Goal: Task Accomplishment & Management: Manage account settings

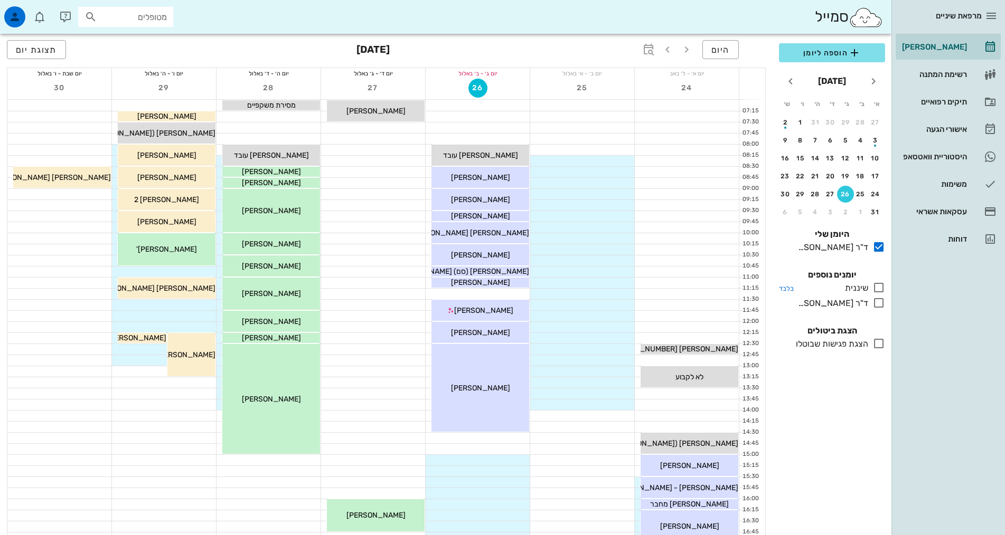
click at [879, 287] on icon at bounding box center [878, 287] width 13 height 13
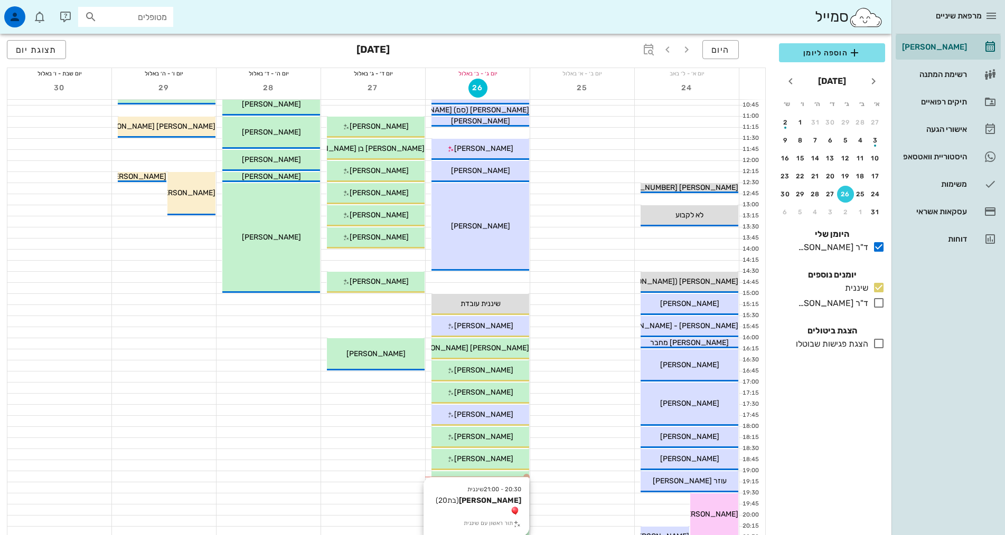
scroll to position [264, 0]
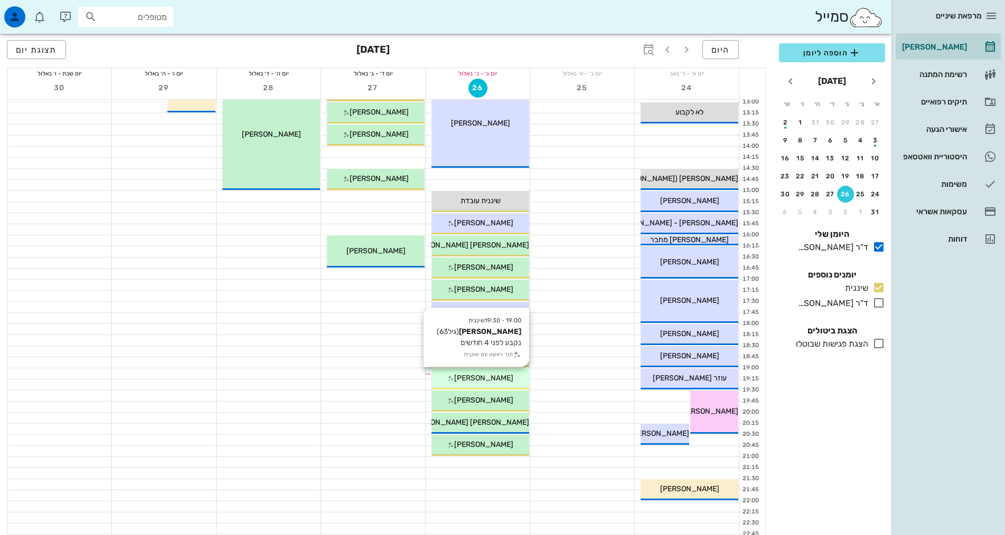
click at [492, 385] on div "19:00 - 19:30 שיננית [PERSON_NAME] (גיל 63 ) נקבע לפני 4 חודשים תור ראשון עם שי…" at bounding box center [480, 378] width 98 height 21
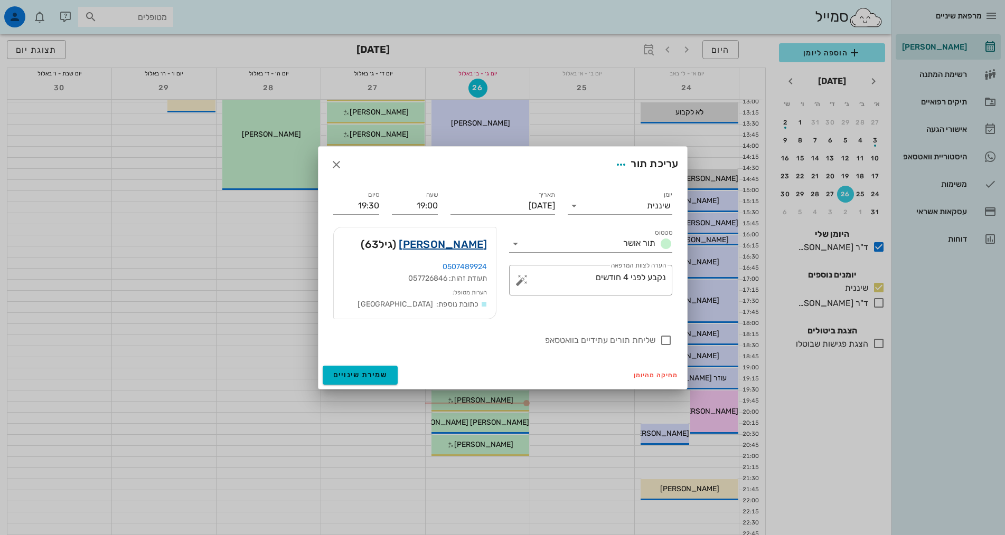
click at [453, 243] on link "[PERSON_NAME]" at bounding box center [443, 244] width 88 height 17
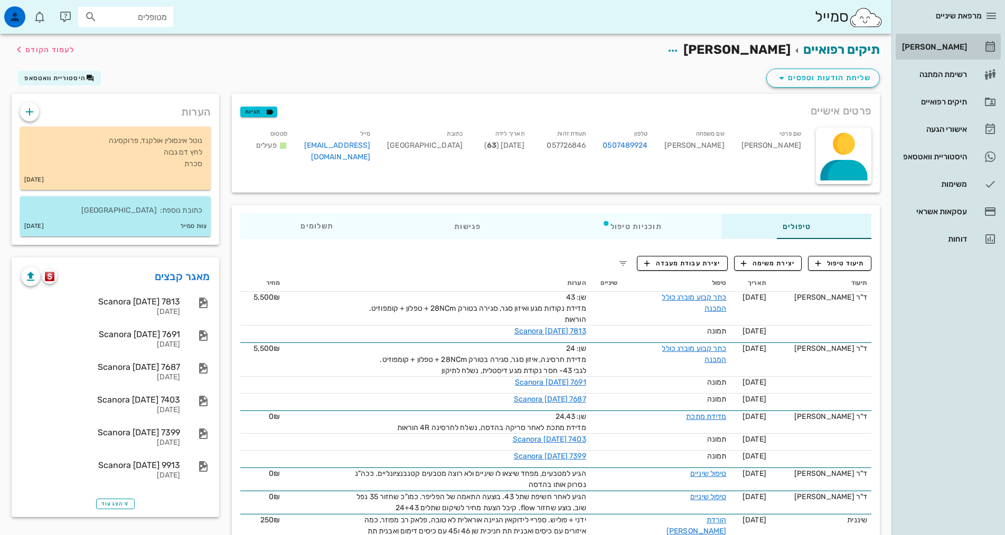
click at [956, 50] on div "[PERSON_NAME]" at bounding box center [933, 47] width 67 height 8
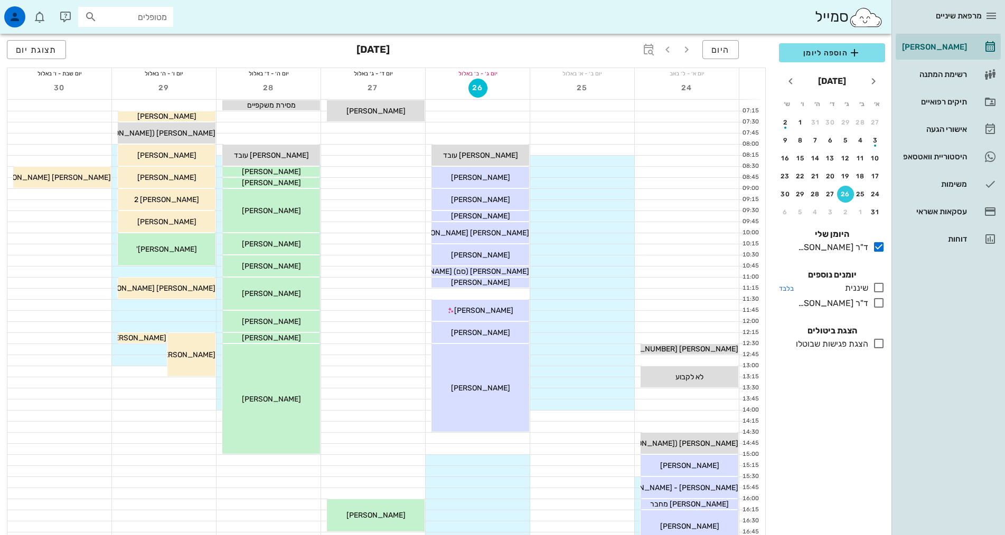
click at [877, 289] on icon at bounding box center [878, 287] width 13 height 13
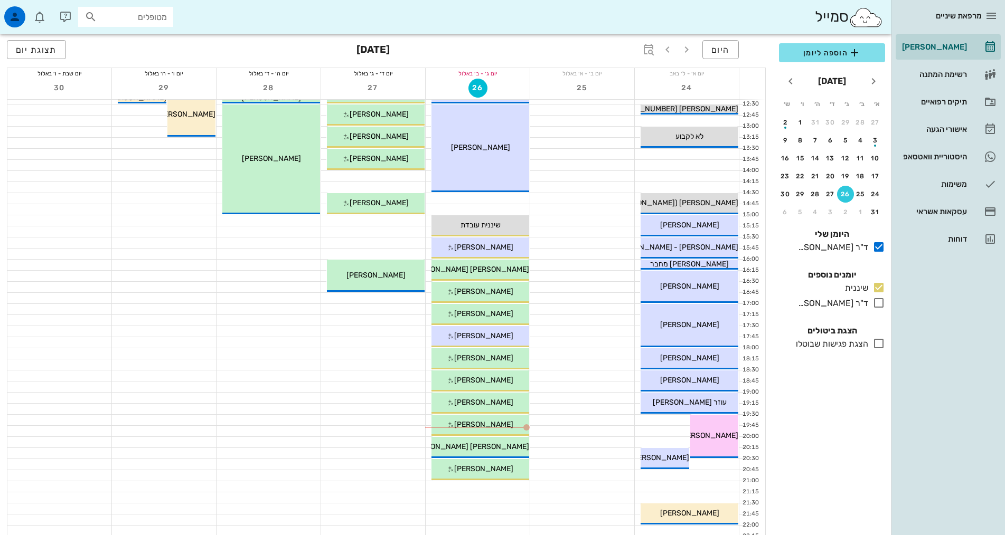
scroll to position [318, 0]
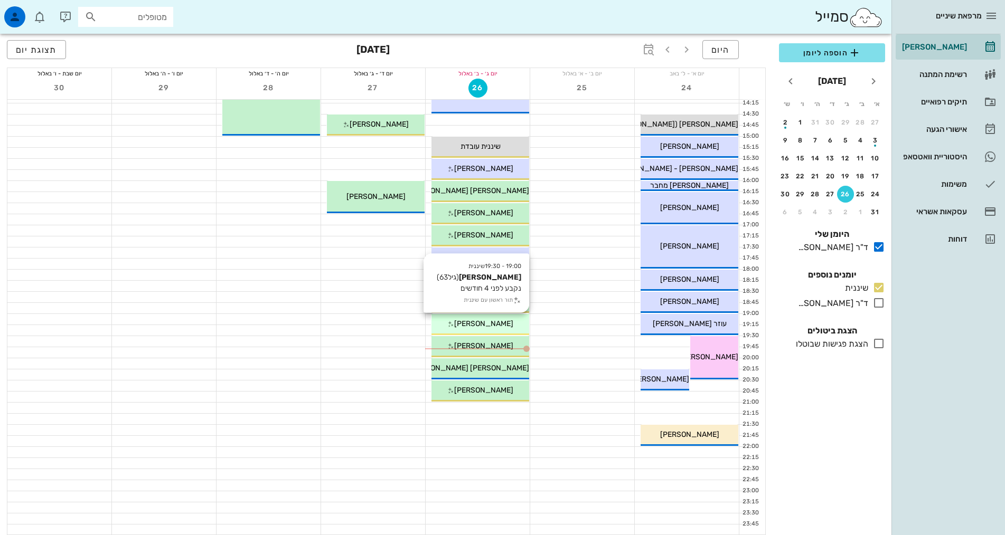
click at [497, 322] on span "[PERSON_NAME]" at bounding box center [483, 323] width 59 height 9
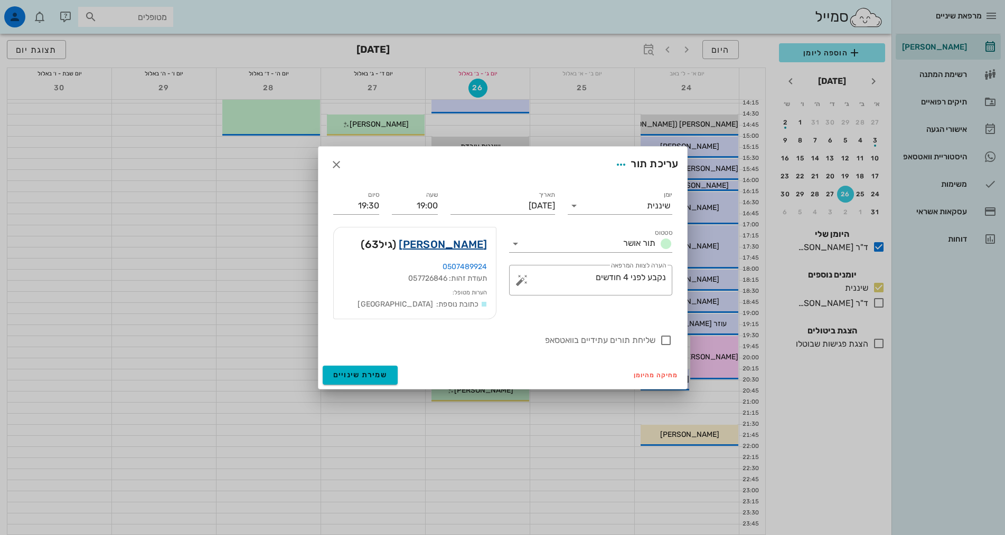
click at [456, 243] on link "[PERSON_NAME]" at bounding box center [443, 244] width 88 height 17
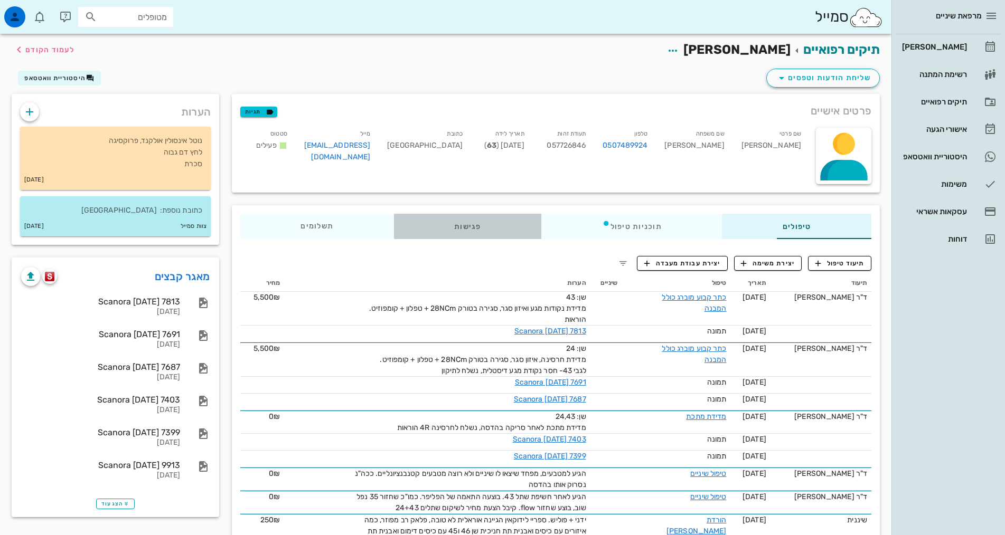
click at [428, 218] on div "פגישות" at bounding box center [467, 226] width 147 height 25
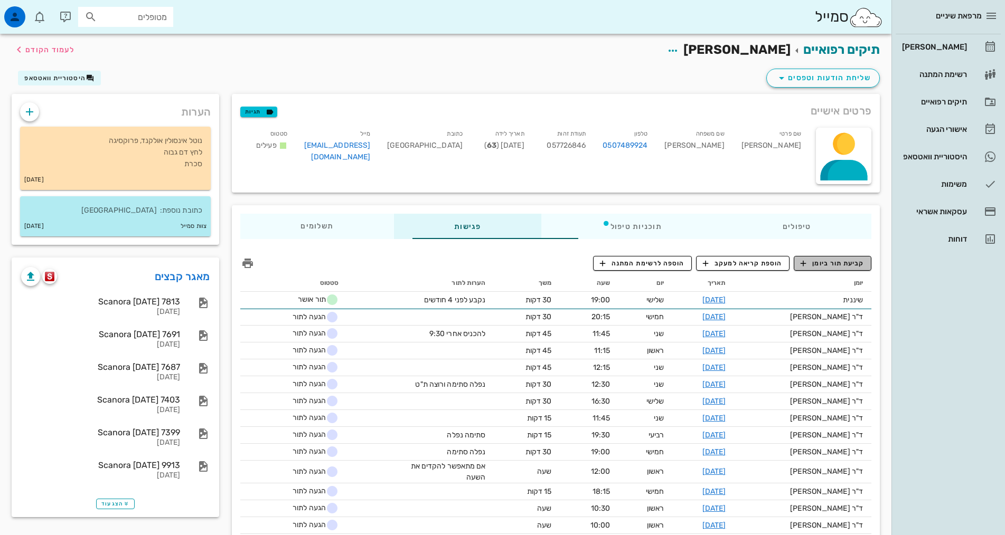
click at [839, 266] on span "קביעת תור ביומן" at bounding box center [831, 264] width 63 height 10
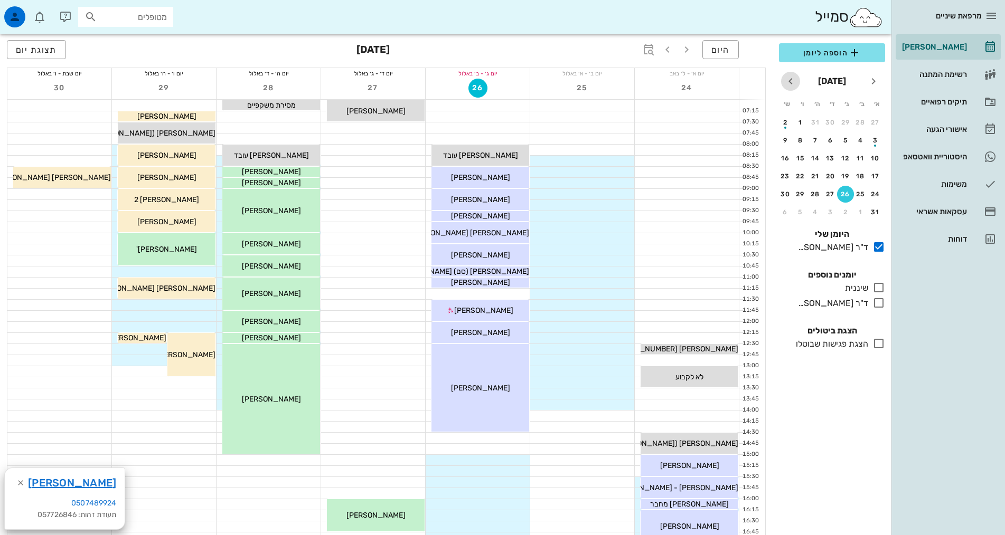
click at [795, 84] on icon "חודש הבא" at bounding box center [790, 81] width 13 height 13
click at [794, 83] on icon "חודש הבא" at bounding box center [790, 81] width 13 height 13
click at [831, 196] on div "31" at bounding box center [830, 194] width 17 height 7
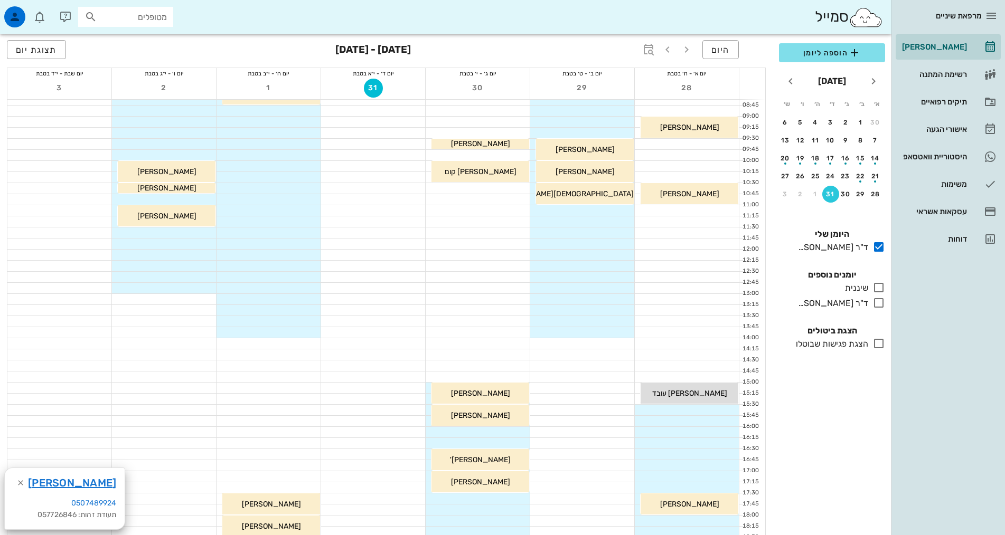
scroll to position [211, 0]
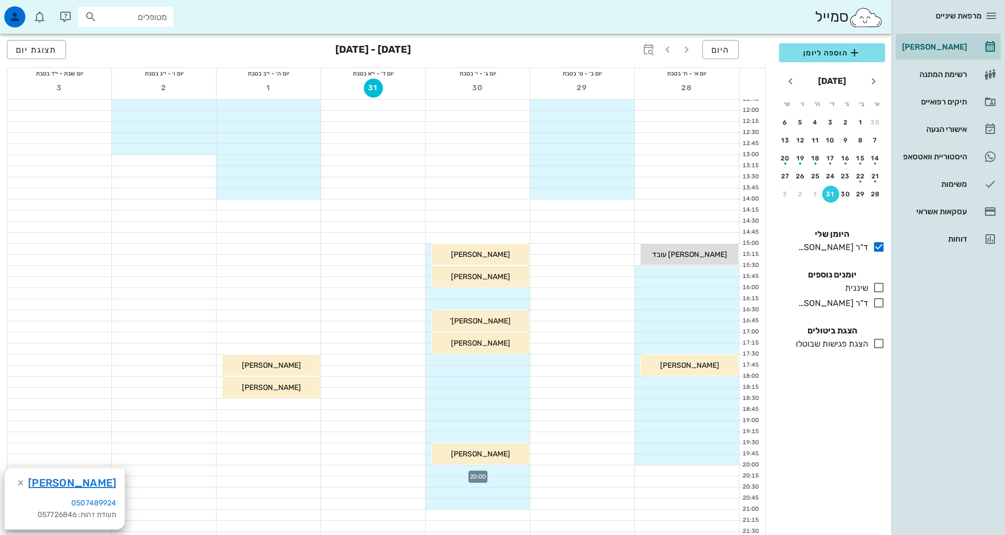
click at [494, 473] on div at bounding box center [478, 471] width 104 height 11
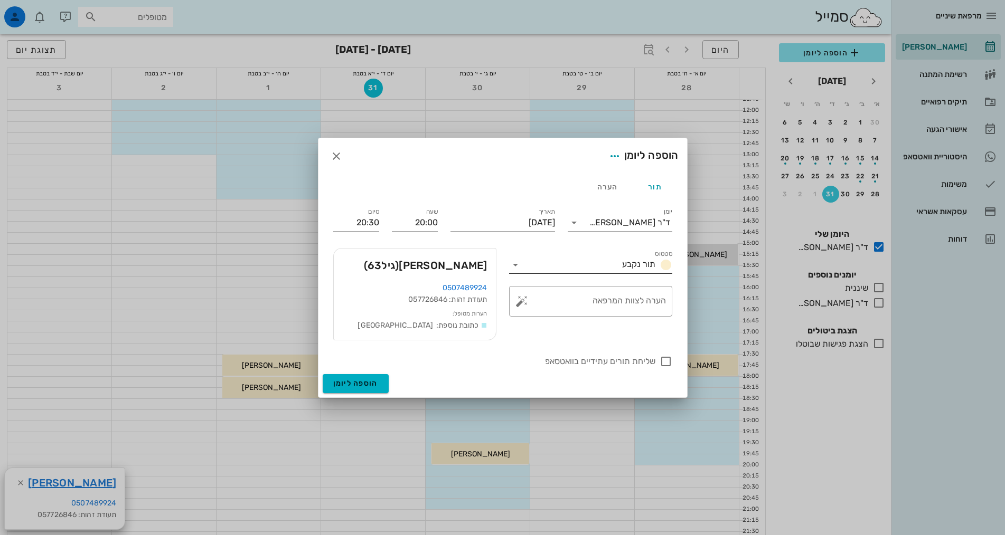
click at [665, 259] on icon at bounding box center [665, 265] width 13 height 13
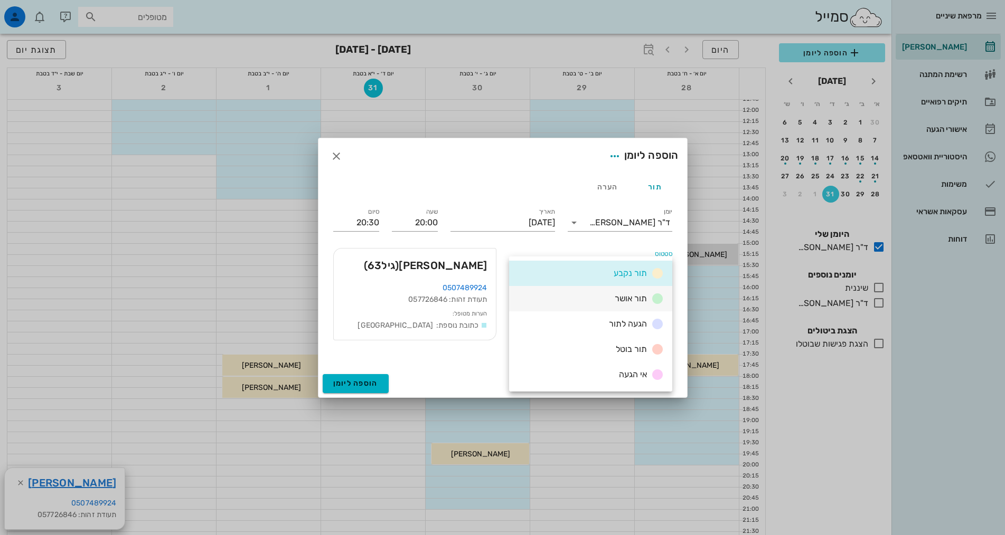
click at [626, 300] on span "תור אושר" at bounding box center [630, 299] width 32 height 10
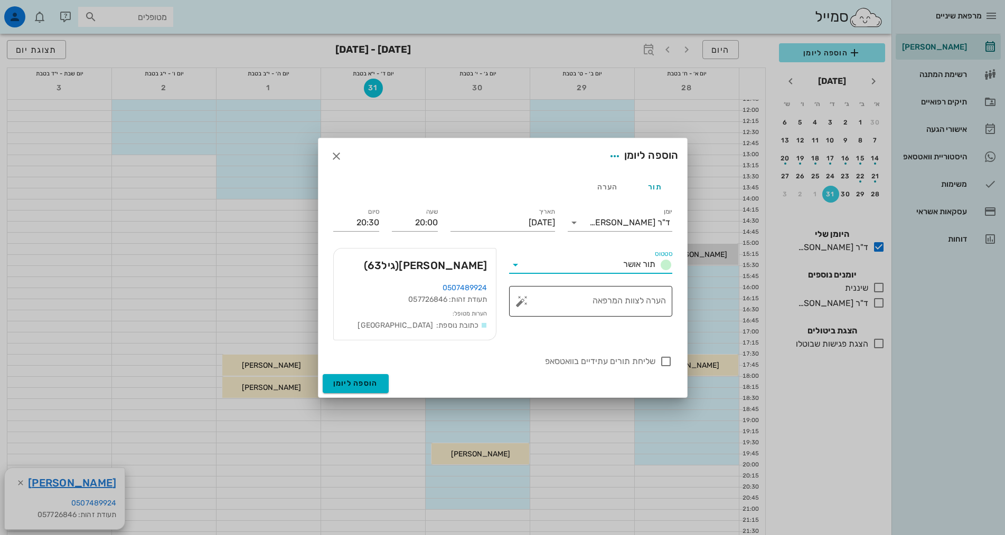
click at [592, 309] on textarea "הערה לצוות המרפאה" at bounding box center [595, 303] width 142 height 25
type textarea "נקבע לפני 4 חודשים"
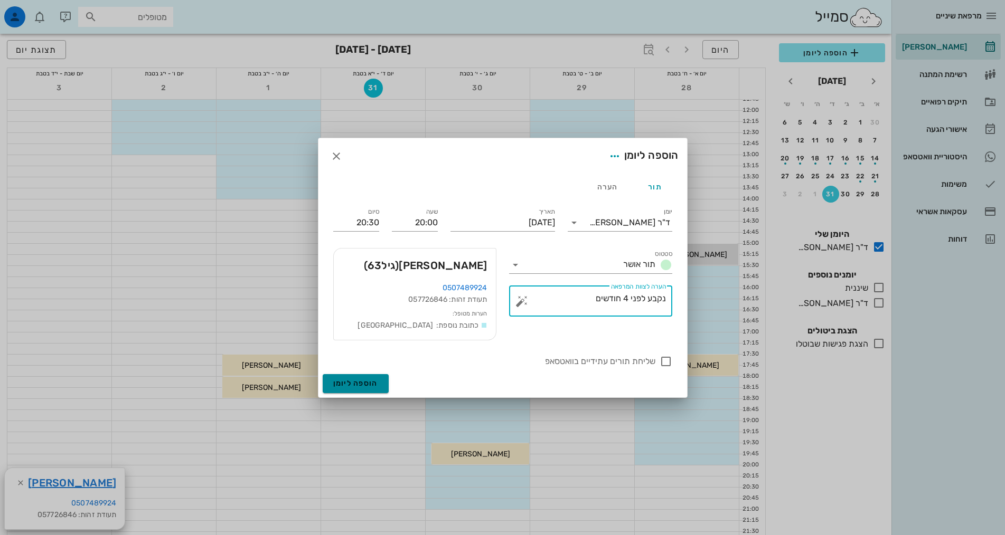
click at [347, 379] on span "הוספה ליומן" at bounding box center [355, 383] width 45 height 9
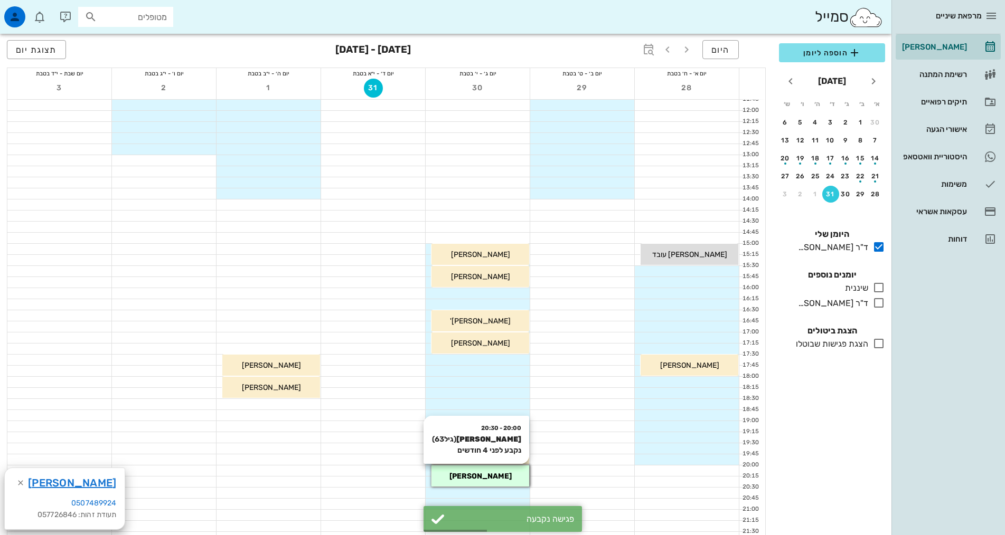
click at [469, 479] on span "[PERSON_NAME]" at bounding box center [480, 476] width 62 height 9
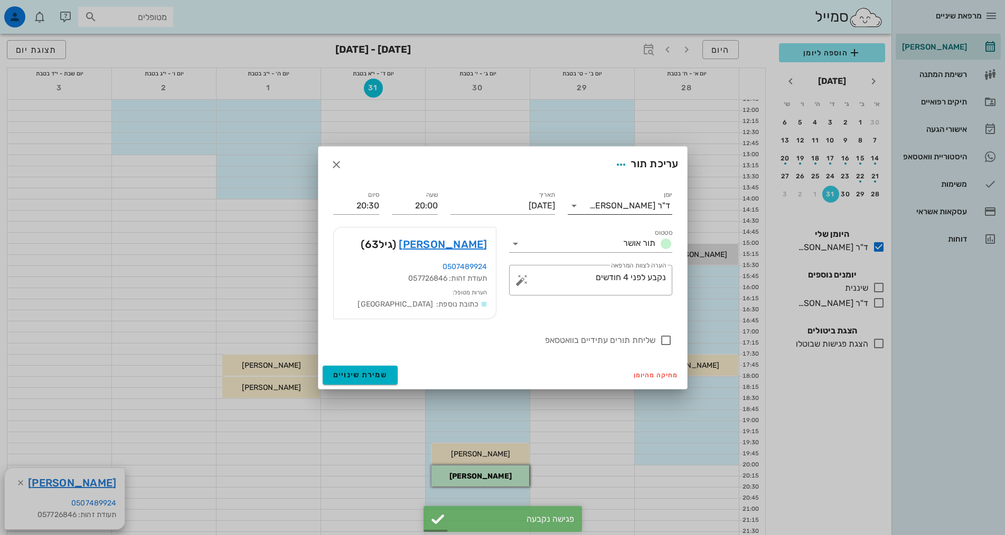
click at [634, 201] on div "ד"ר [PERSON_NAME]" at bounding box center [629, 206] width 81 height 10
click at [661, 242] on div "שיננית" at bounding box center [620, 239] width 88 height 10
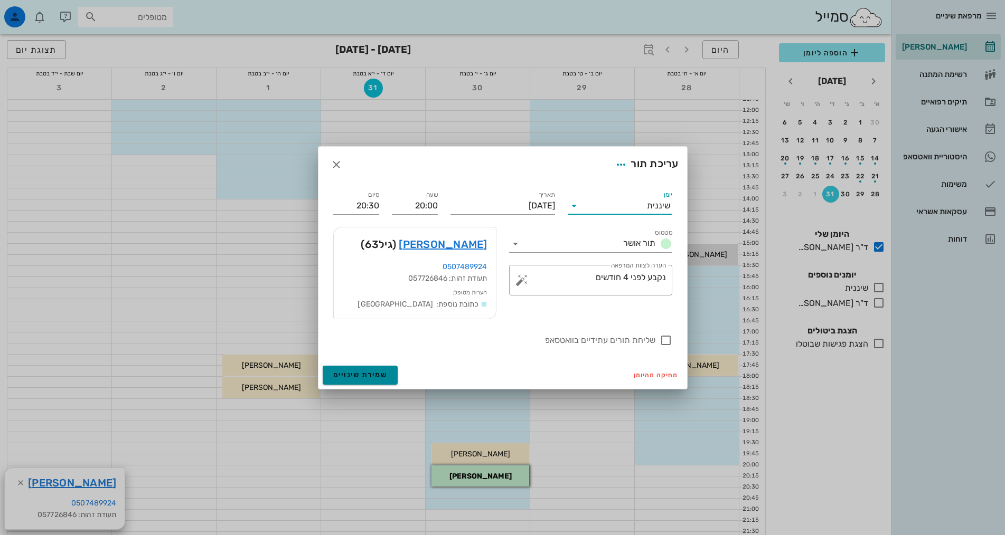
drag, startPoint x: 357, startPoint y: 374, endPoint x: 358, endPoint y: 356, distance: 18.0
click at [361, 373] on span "שמירת שינויים" at bounding box center [360, 375] width 54 height 9
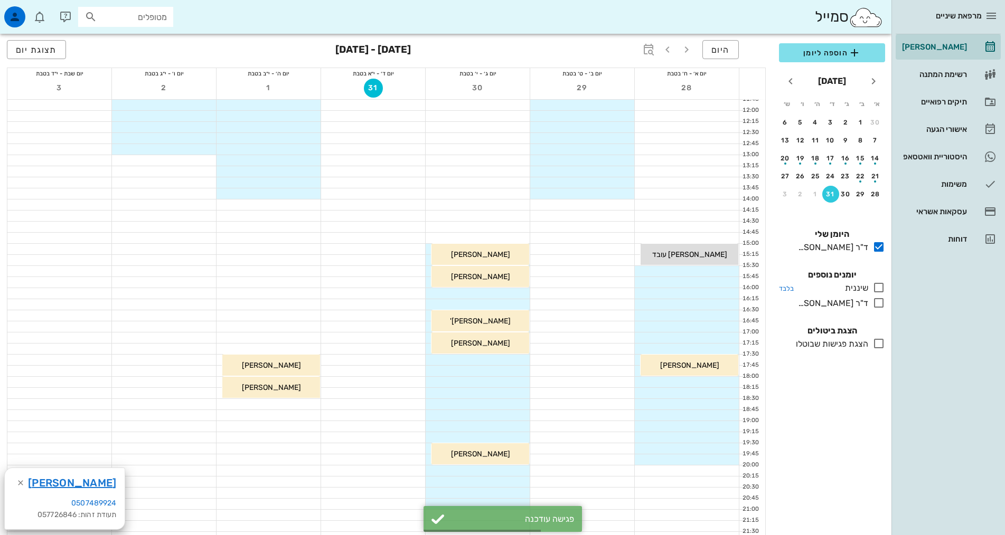
click at [878, 287] on icon at bounding box center [878, 287] width 13 height 13
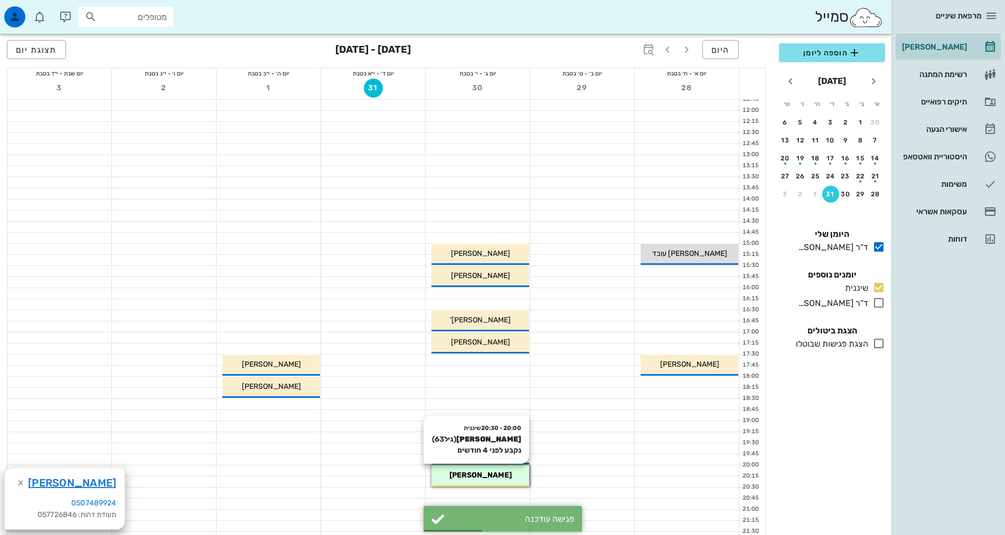
click at [510, 480] on div "[PERSON_NAME]" at bounding box center [480, 475] width 98 height 11
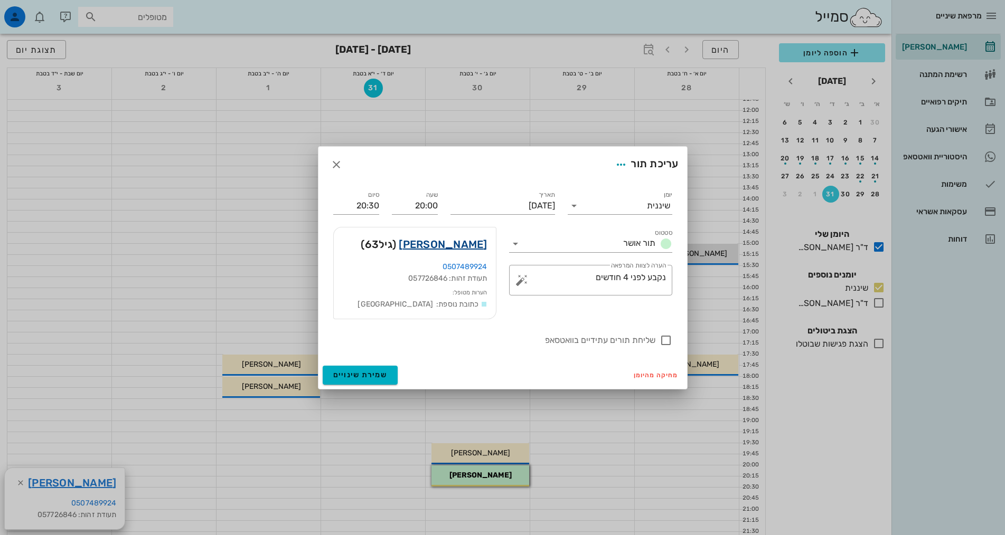
click at [471, 243] on link "[PERSON_NAME]" at bounding box center [443, 244] width 88 height 17
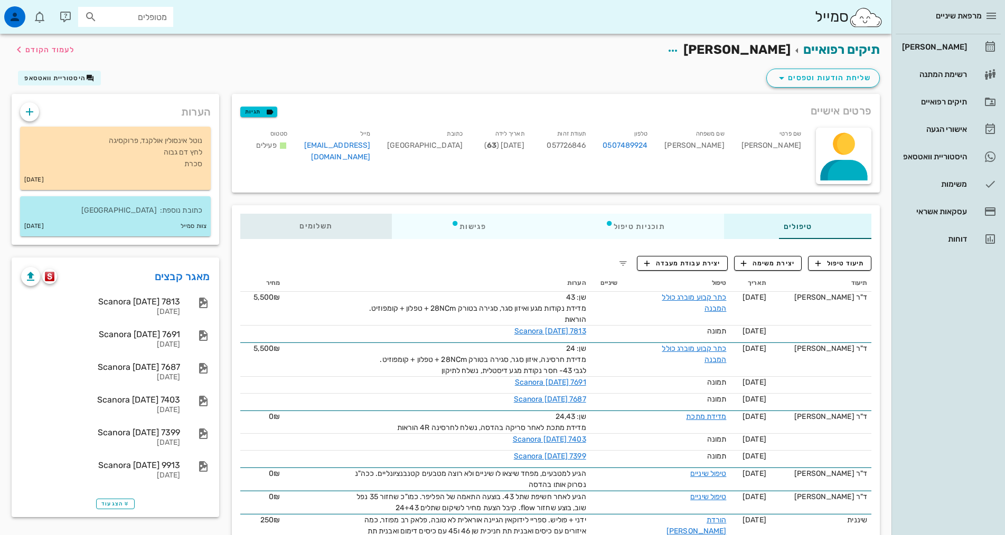
click at [299, 230] on span "תשלומים 0₪" at bounding box center [315, 226] width 33 height 7
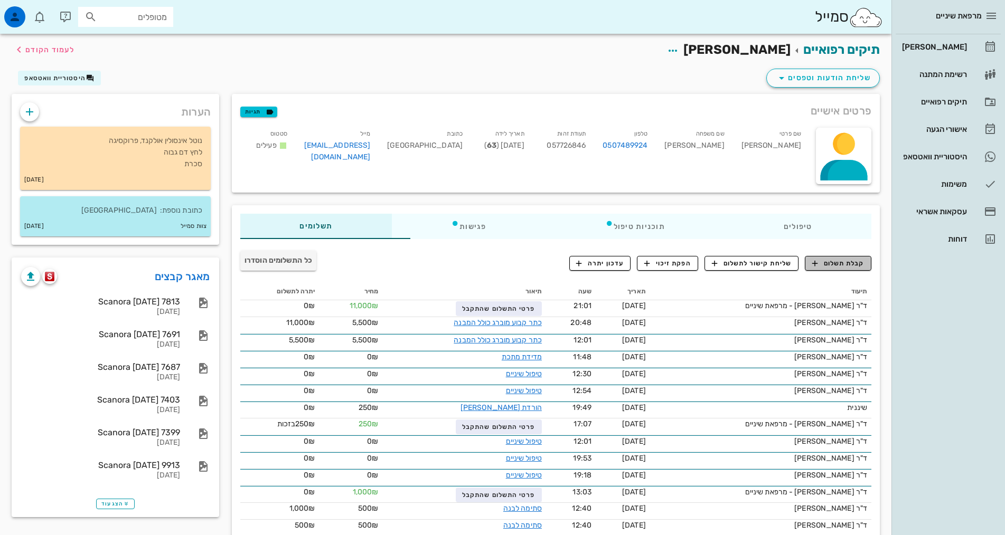
click at [814, 261] on icon "button" at bounding box center [815, 264] width 10 height 10
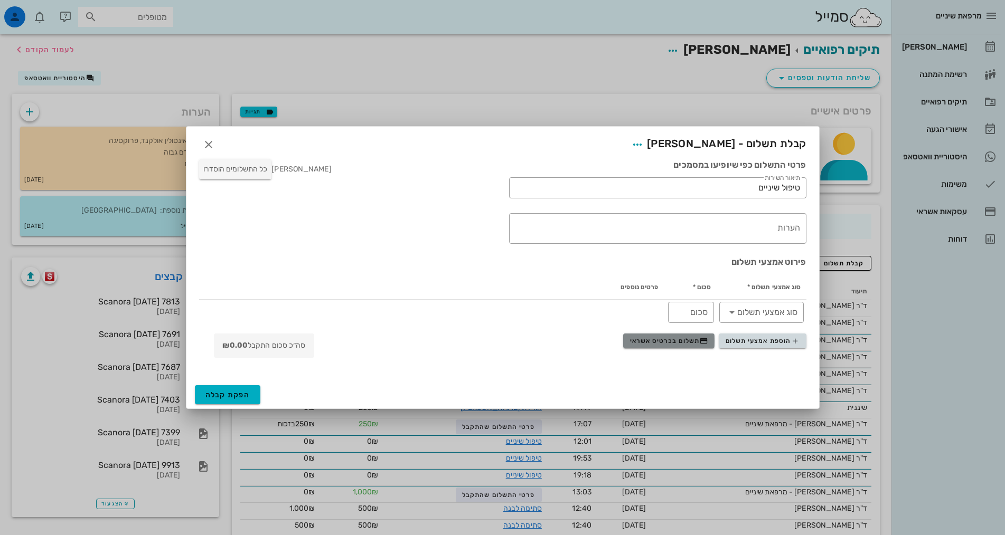
click at [681, 340] on span "תשלום בכרטיס אשראי" at bounding box center [669, 341] width 78 height 8
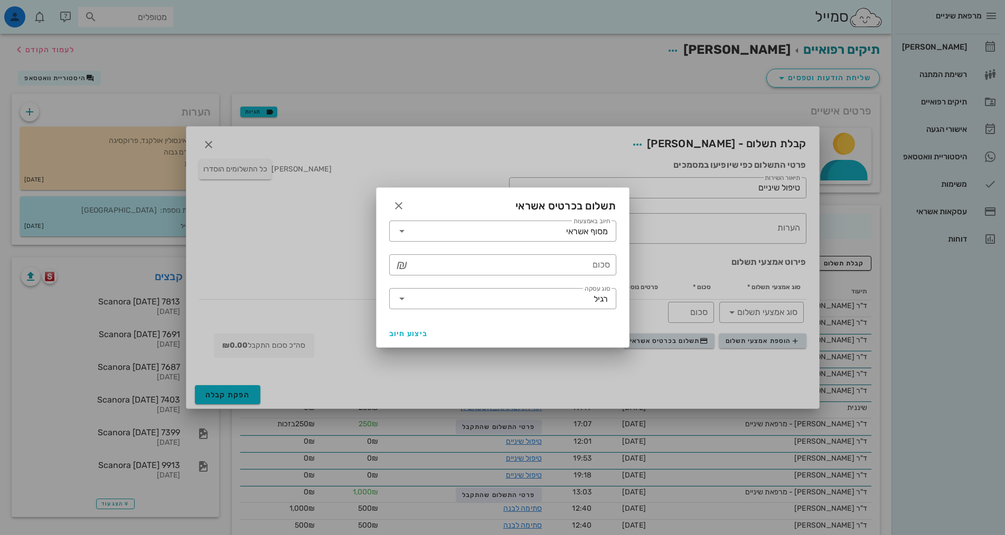
drag, startPoint x: 603, startPoint y: 266, endPoint x: 602, endPoint y: 279, distance: 13.3
click at [604, 267] on input "סכום" at bounding box center [510, 265] width 200 height 17
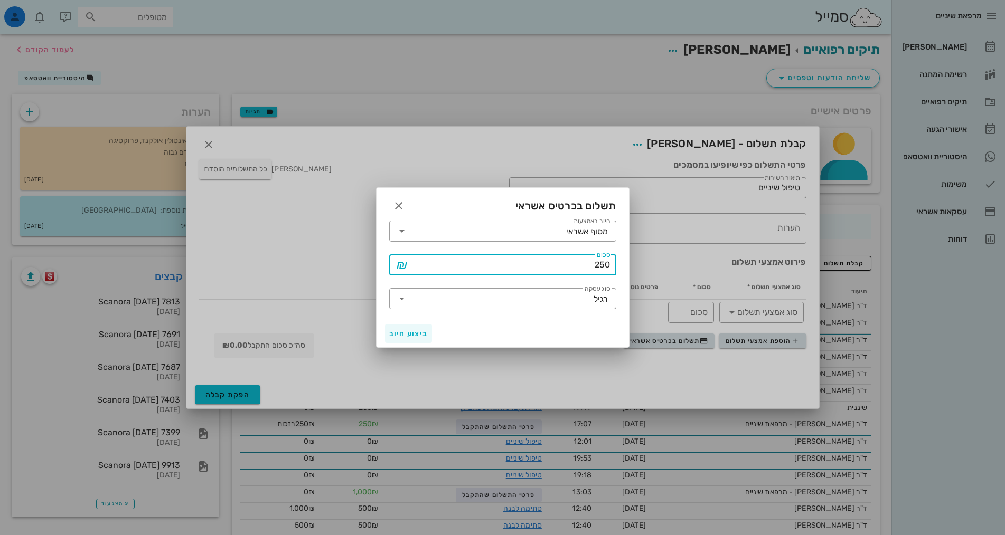
type input "250"
click at [400, 329] on span "ביצוע חיוב" at bounding box center [408, 333] width 39 height 9
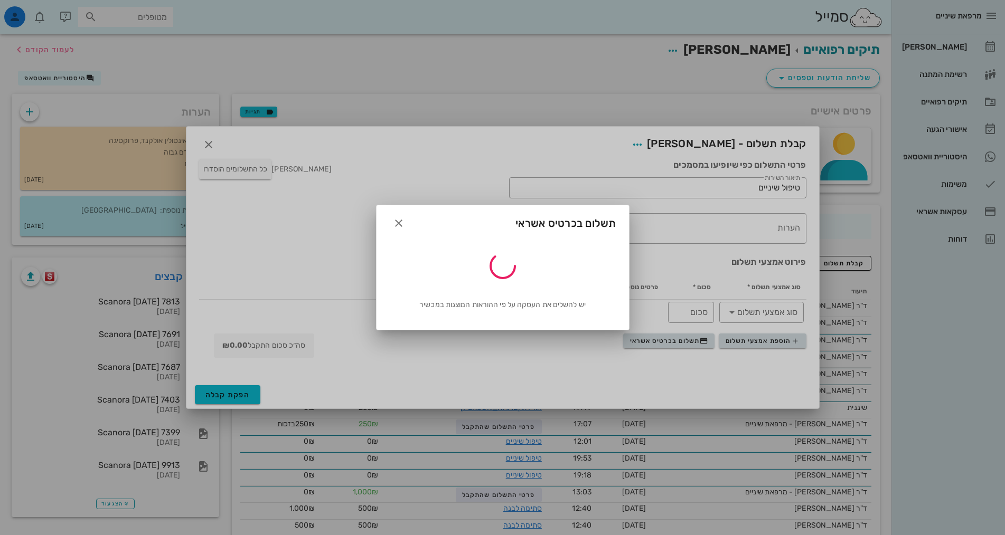
type input "250"
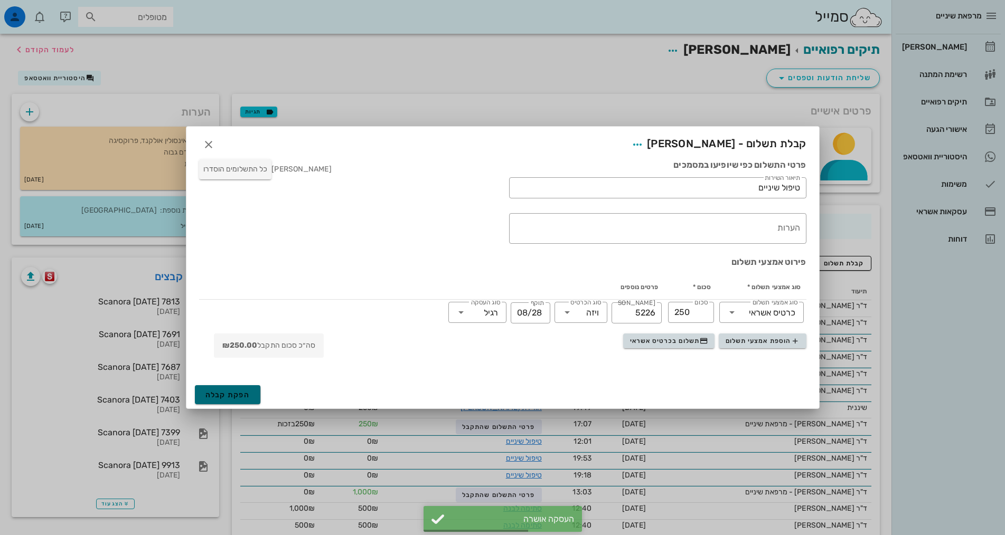
click at [248, 394] on span "הפקת קבלה" at bounding box center [227, 395] width 45 height 9
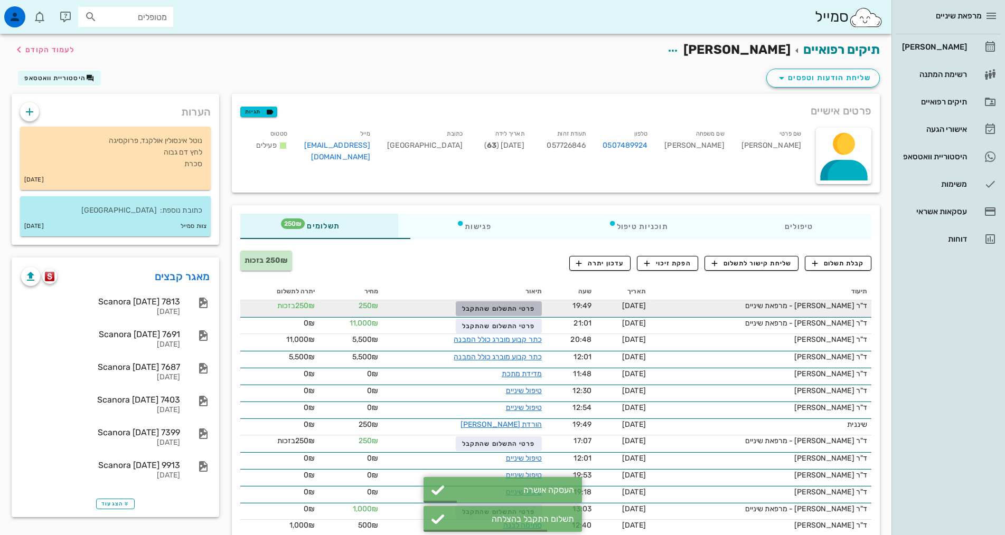
click at [472, 314] on button "פרטי התשלום שהתקבל" at bounding box center [499, 308] width 86 height 15
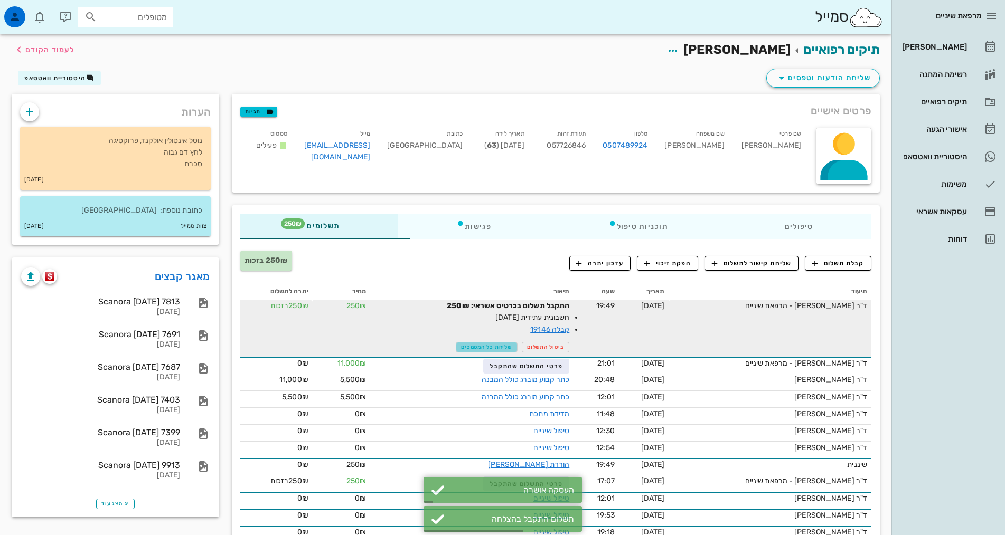
click at [461, 348] on span "שליחת כל המסמכים" at bounding box center [486, 347] width 51 height 6
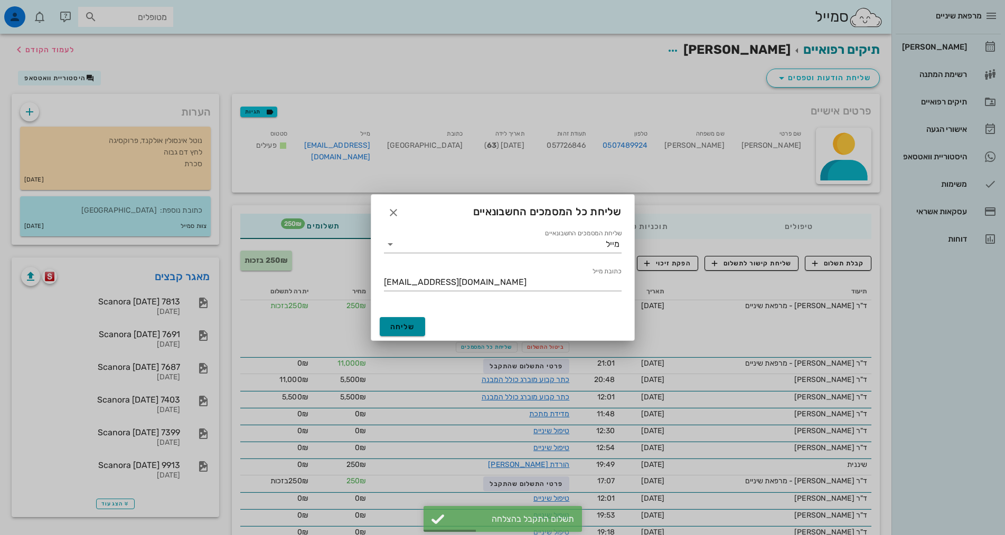
click at [397, 324] on span "שליחה" at bounding box center [402, 327] width 25 height 9
